Goal: Entertainment & Leisure: Consume media (video, audio)

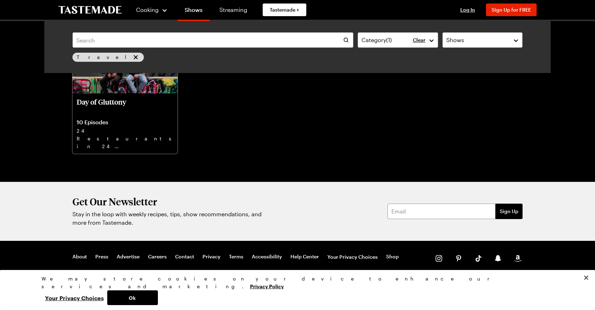
scroll to position [1031, 0]
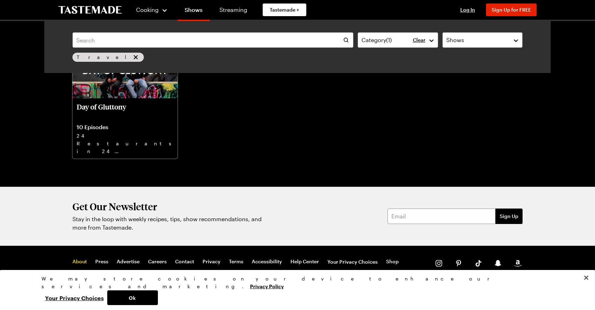
click at [78, 261] on link "About" at bounding box center [79, 262] width 14 height 7
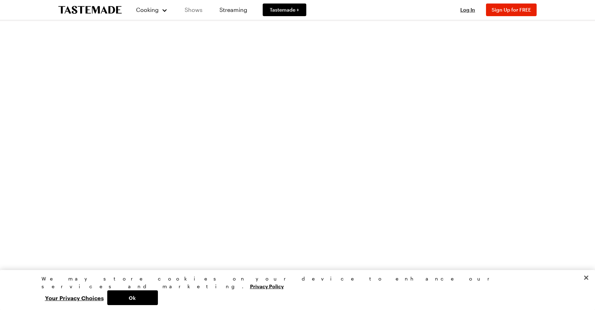
click at [192, 8] on link "Shows" at bounding box center [194, 10] width 32 height 20
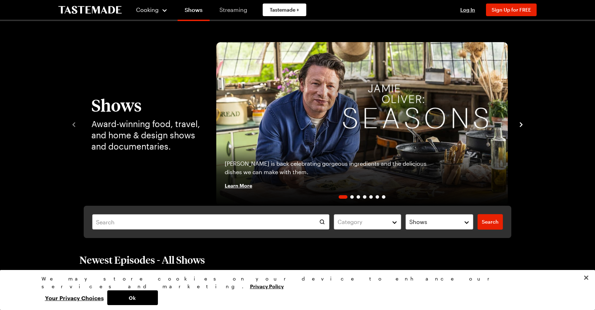
click at [232, 10] on link "Streaming" at bounding box center [233, 10] width 42 height 20
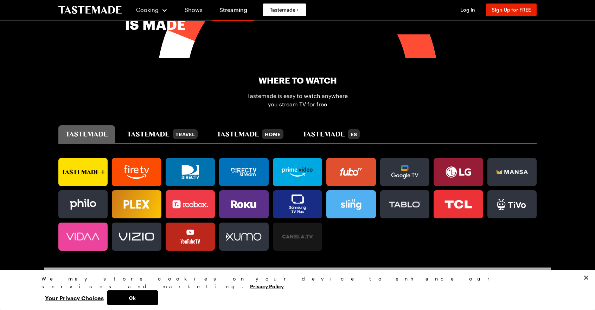
scroll to position [386, 0]
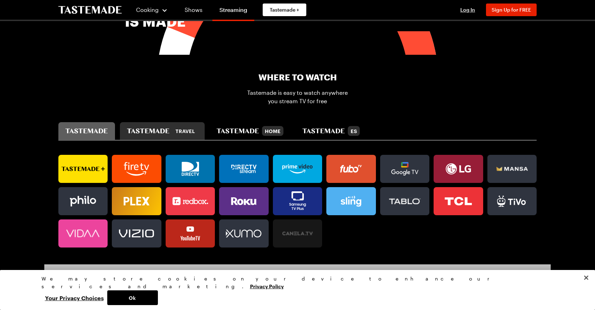
click at [156, 129] on icon "tastemade travel" at bounding box center [148, 131] width 43 height 5
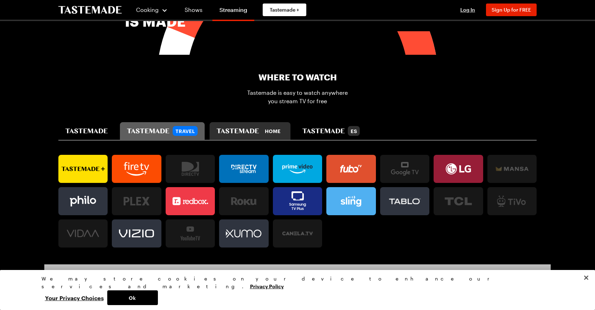
click at [242, 129] on icon "tastemade home" at bounding box center [238, 131] width 43 height 5
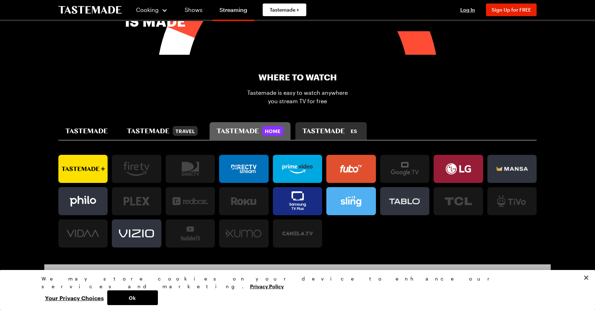
click at [313, 126] on div "ES" at bounding box center [330, 131] width 57 height 10
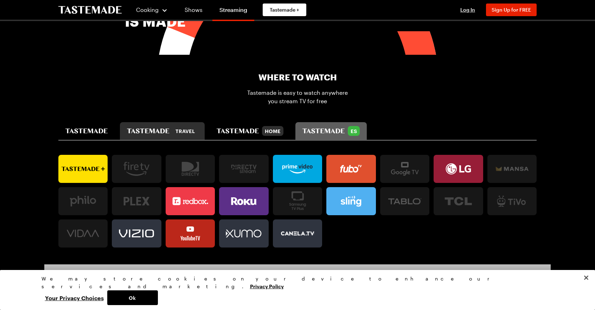
click at [162, 129] on icon "tastemade travel" at bounding box center [148, 131] width 42 height 5
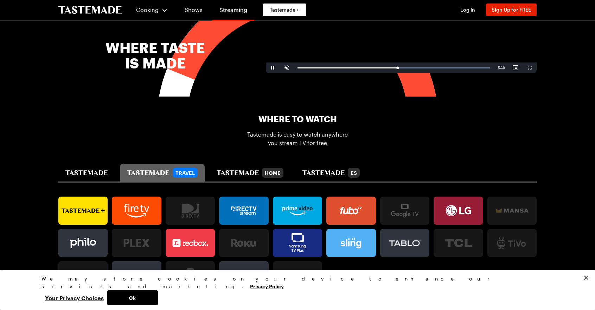
scroll to position [335, 0]
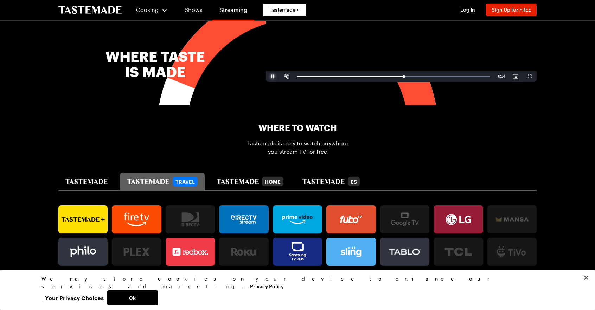
click at [272, 77] on span "Video Player" at bounding box center [273, 77] width 14 height 0
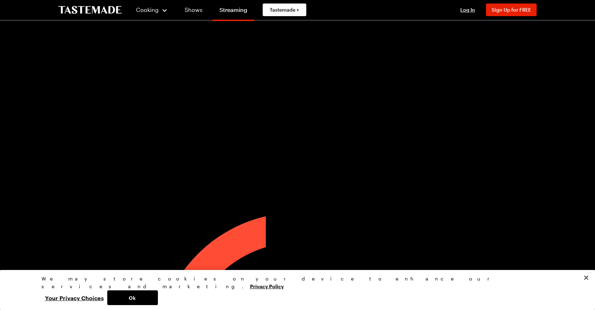
scroll to position [0, 0]
